Goal: Check status: Check status

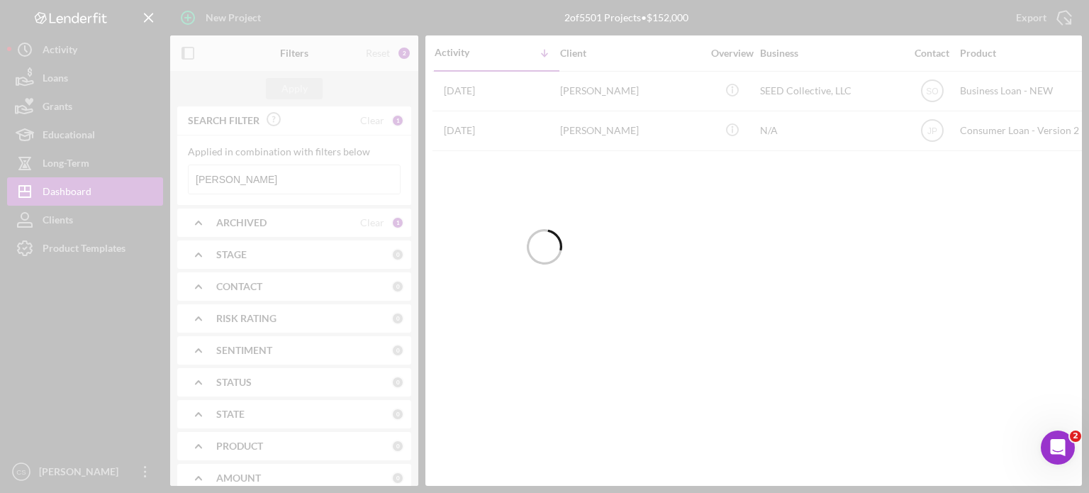
click at [262, 179] on div at bounding box center [544, 246] width 1089 height 493
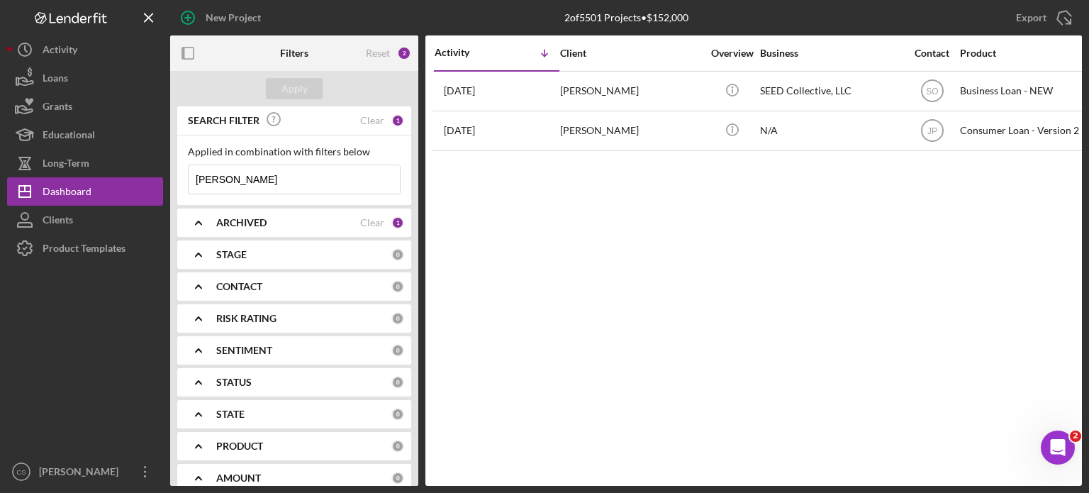
drag, startPoint x: 262, startPoint y: 179, endPoint x: 187, endPoint y: 178, distance: 74.5
click at [188, 178] on div "[PERSON_NAME] Icon/Menu Close" at bounding box center [294, 180] width 213 height 30
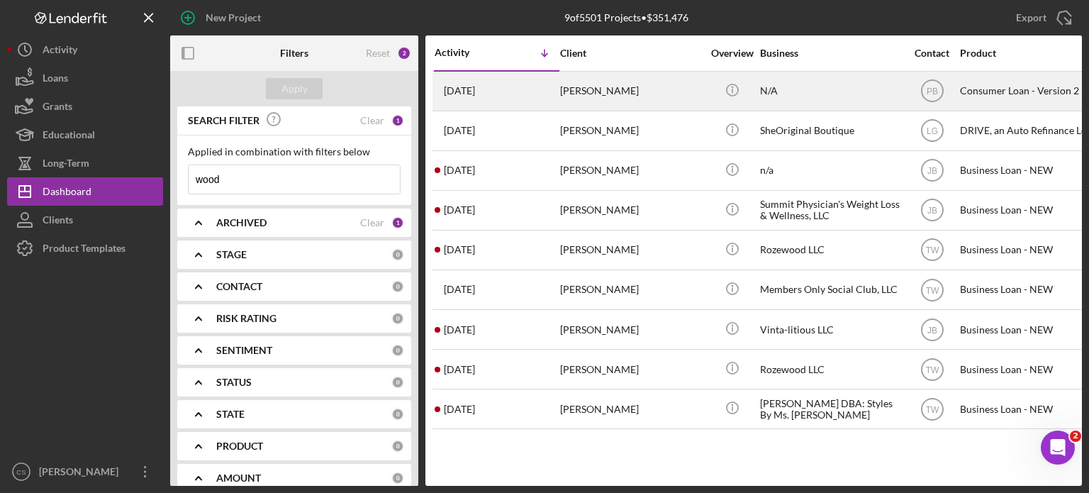
type input "wood"
click at [472, 93] on time "[DATE]" at bounding box center [459, 90] width 31 height 11
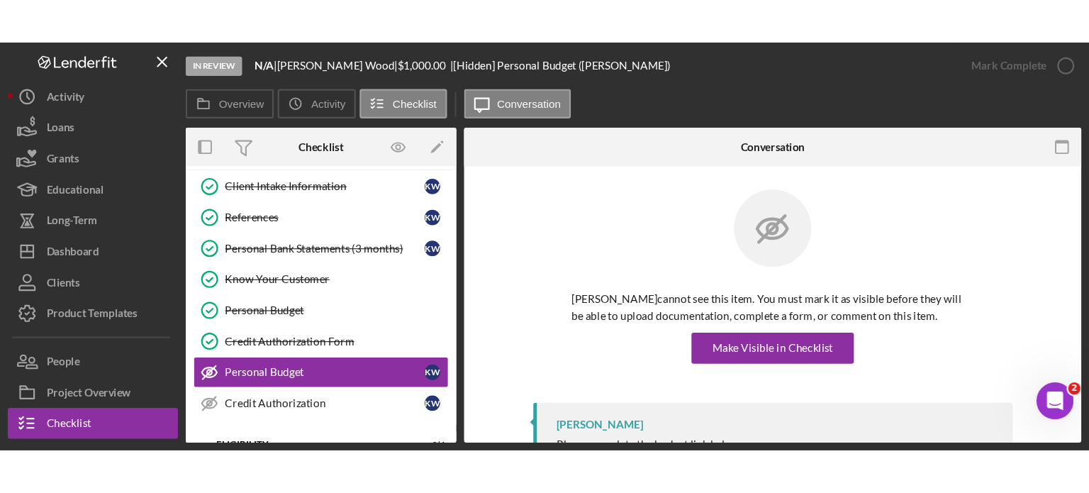
scroll to position [181, 0]
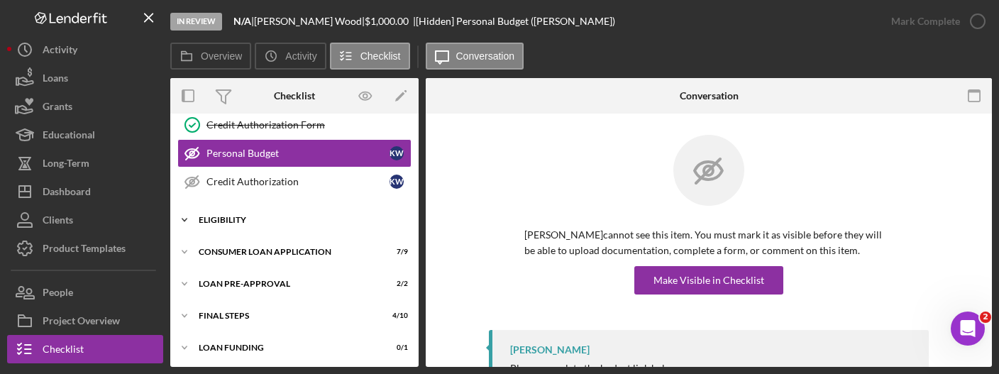
click at [182, 218] on icon "Icon/Expander" at bounding box center [184, 220] width 28 height 28
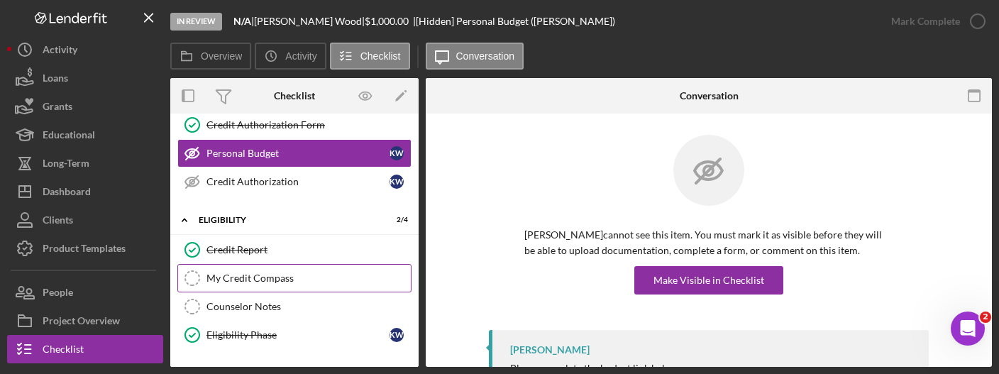
click at [243, 272] on div "My Credit Compass" at bounding box center [308, 277] width 204 height 11
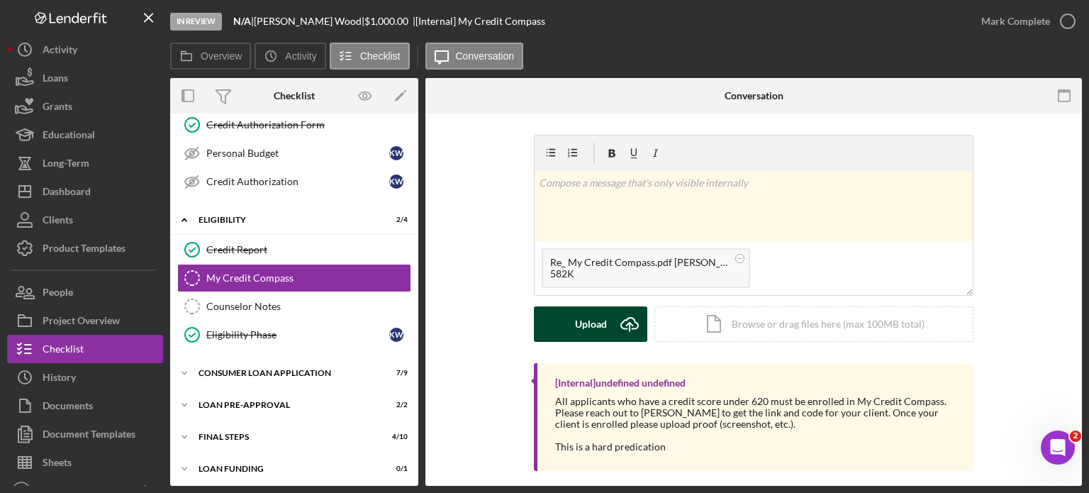
click at [625, 321] on icon "Icon/Upload" at bounding box center [629, 323] width 35 height 35
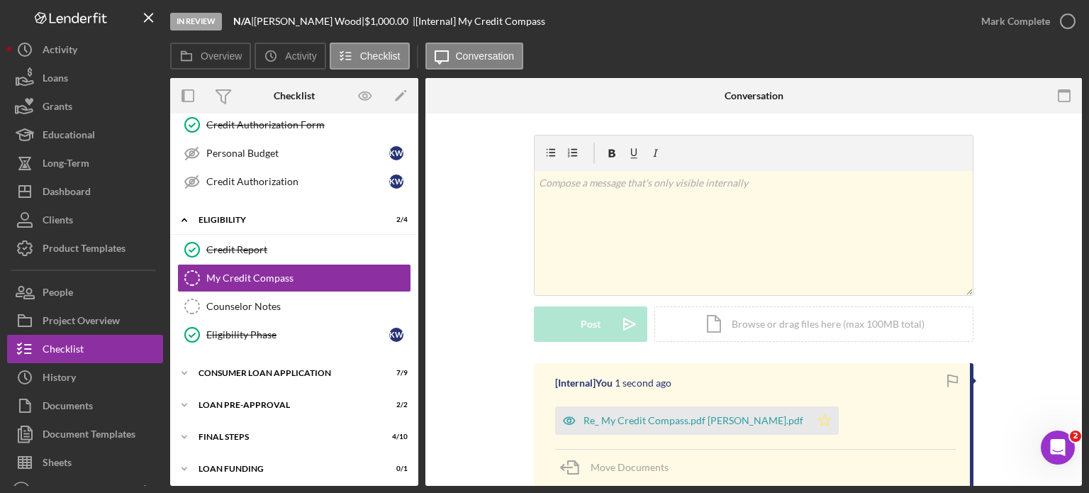
click at [811, 422] on icon "Icon/Star" at bounding box center [825, 420] width 28 height 28
click at [1062, 19] on icon "button" at bounding box center [1067, 21] width 35 height 35
